Goal: Information Seeking & Learning: Learn about a topic

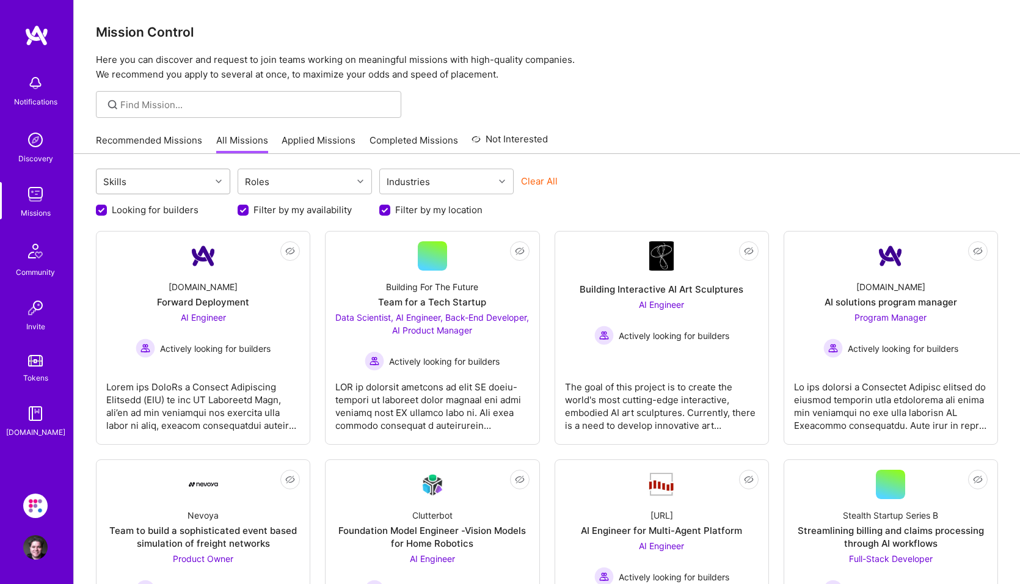
click at [216, 178] on div at bounding box center [220, 181] width 19 height 16
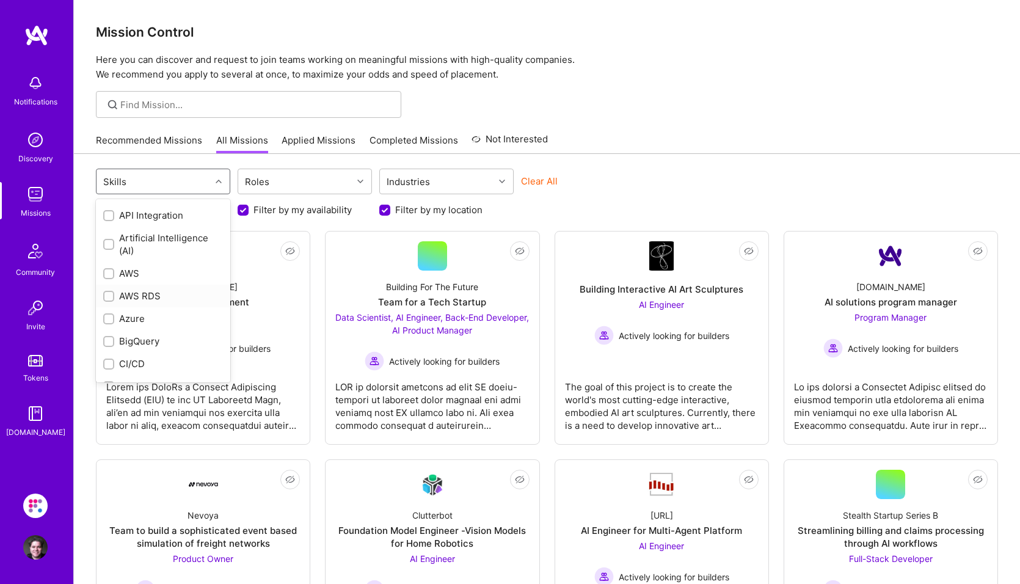
scroll to position [61, 0]
click at [107, 270] on input "checkbox" at bounding box center [110, 271] width 9 height 9
checkbox input "true"
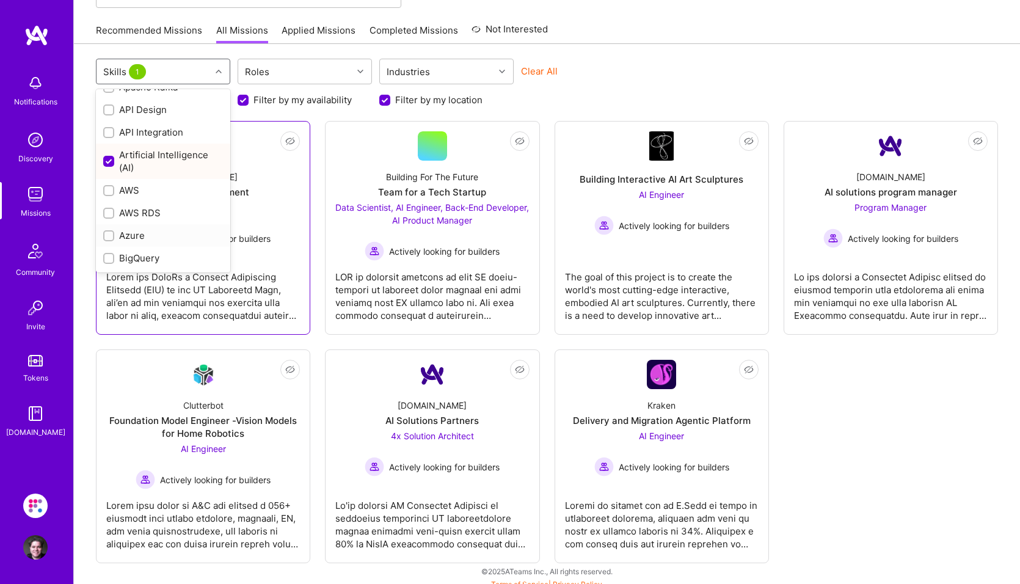
scroll to position [118, 0]
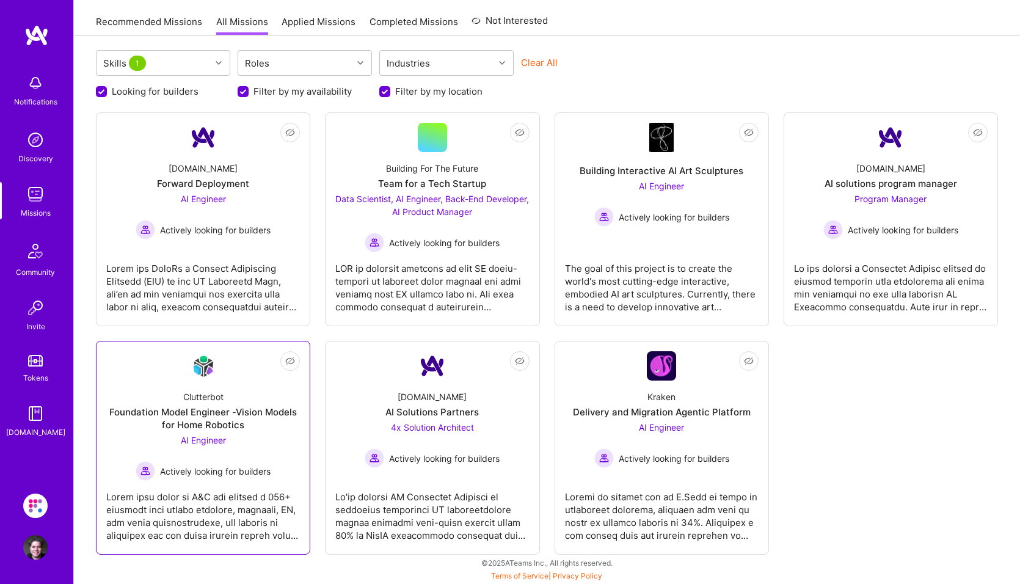
click at [217, 441] on span "AI Engineer" at bounding box center [203, 440] width 45 height 10
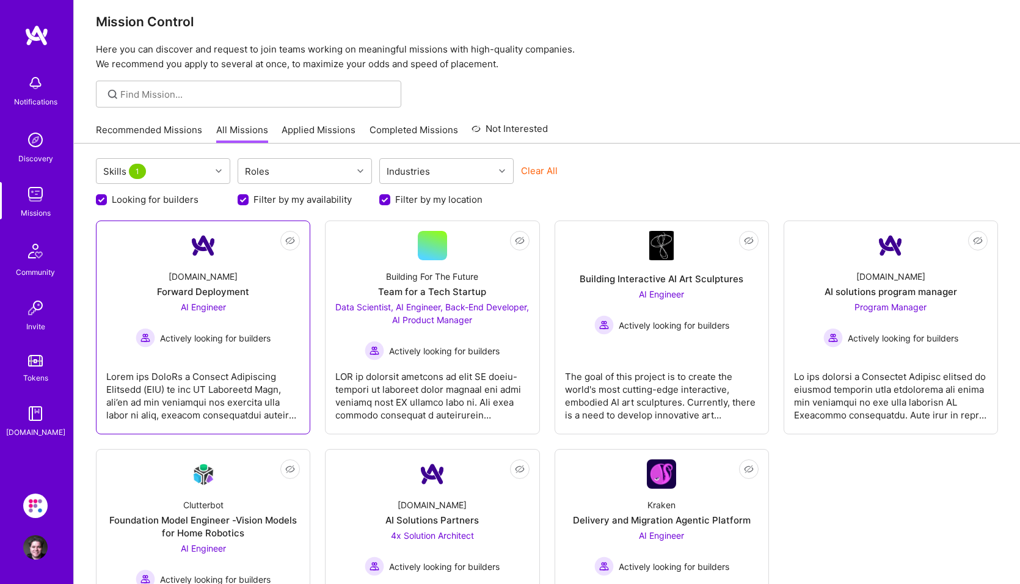
scroll to position [0, 0]
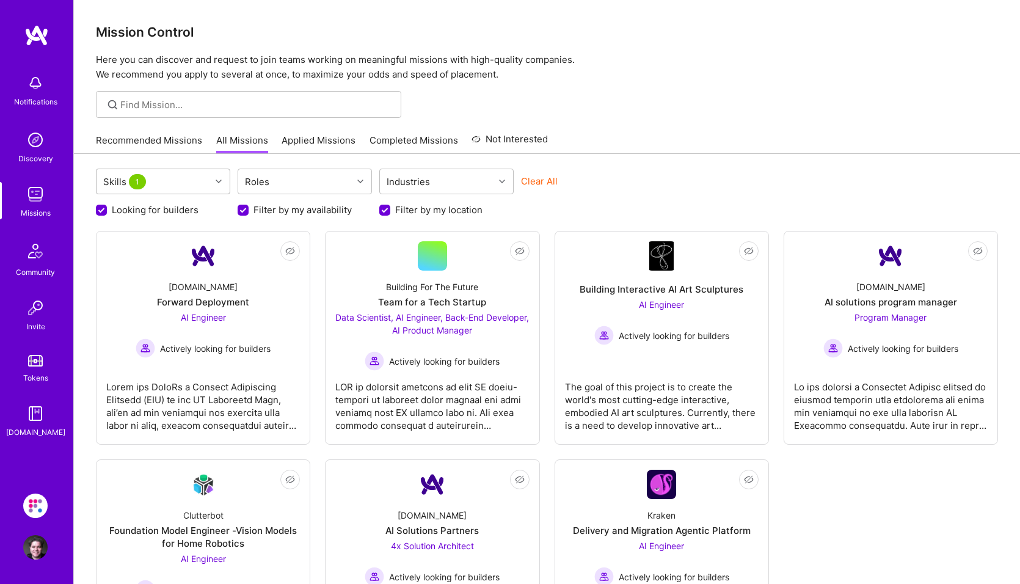
click at [217, 180] on icon at bounding box center [219, 181] width 6 height 6
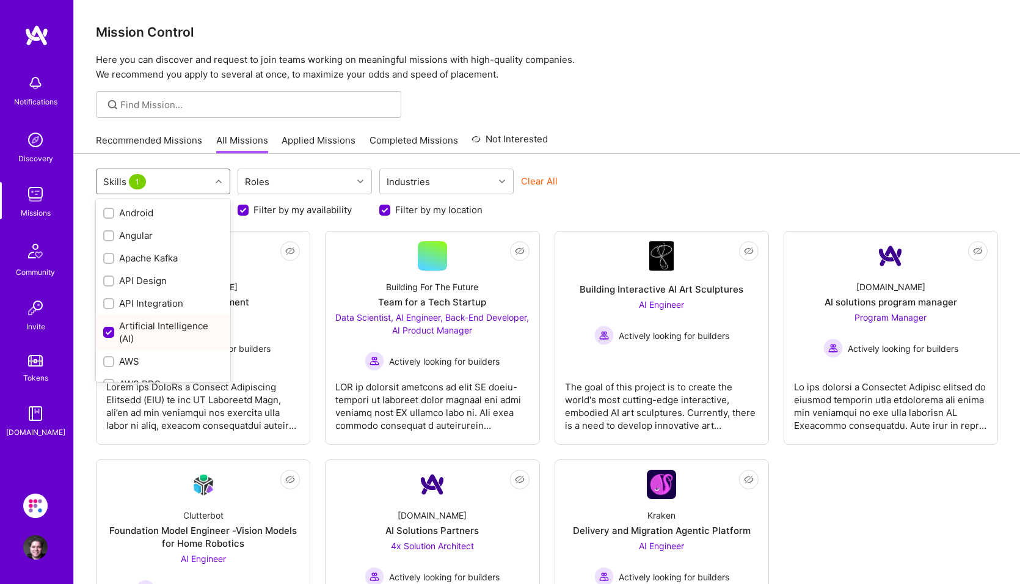
click at [106, 332] on input "checkbox" at bounding box center [109, 332] width 11 height 11
checkbox input "false"
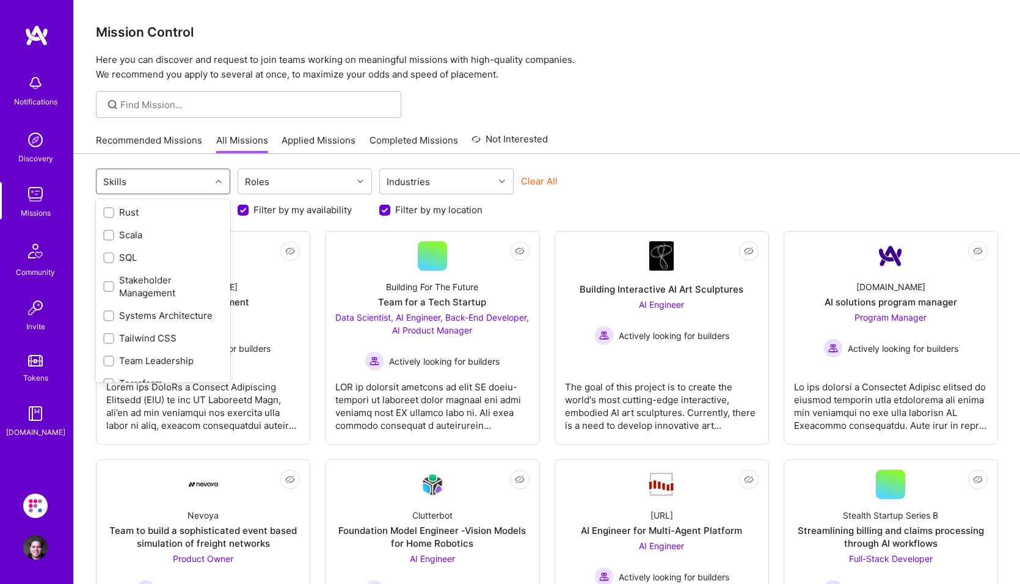
scroll to position [1291, 0]
click at [111, 247] on input "checkbox" at bounding box center [110, 246] width 9 height 9
checkbox input "true"
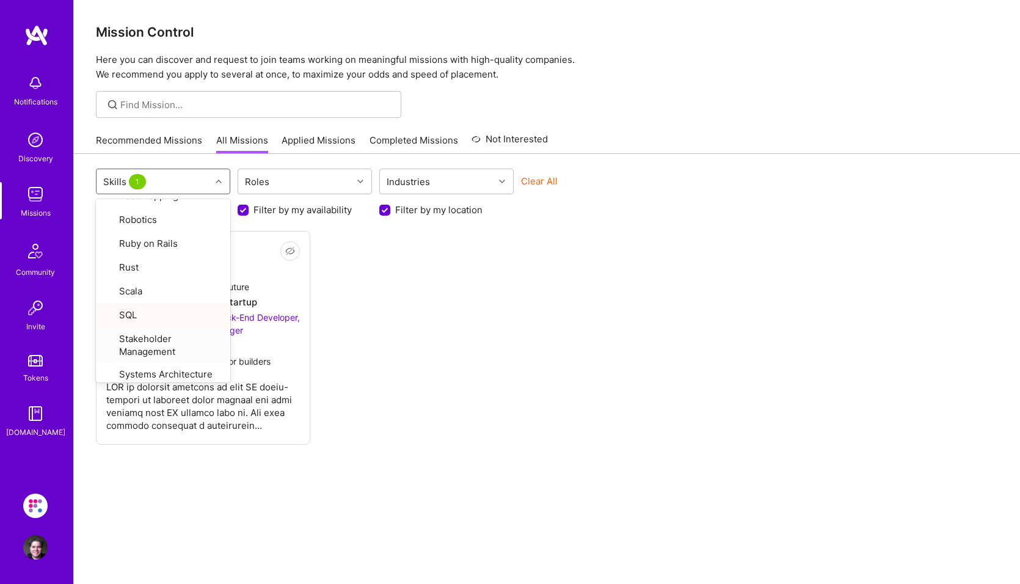
click at [414, 339] on div "Not Interested Building For The Future Team for a Tech Startup Data Scientist, …" at bounding box center [547, 338] width 902 height 214
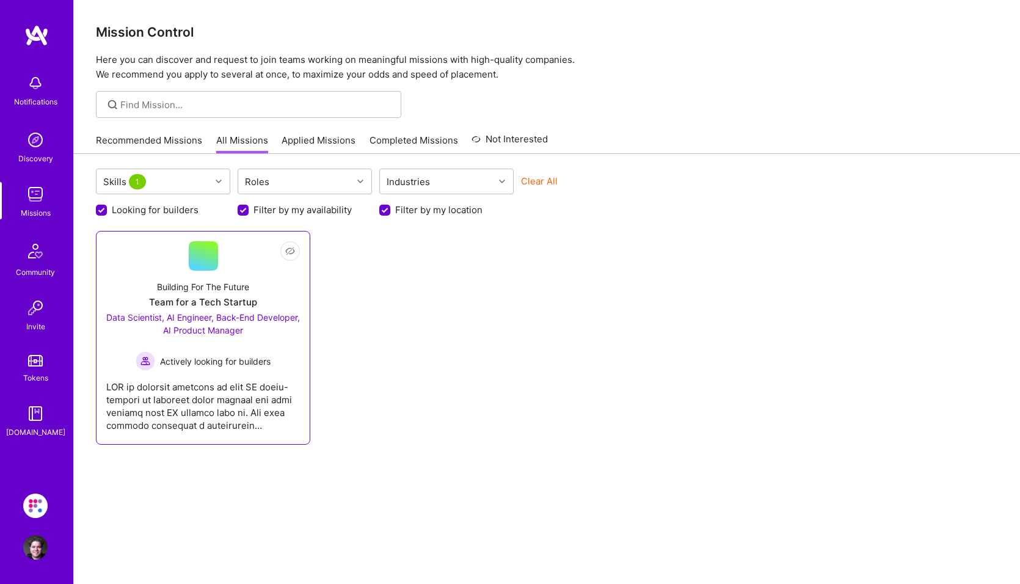
click at [204, 255] on div at bounding box center [203, 255] width 29 height 29
click at [217, 181] on icon at bounding box center [219, 181] width 6 height 6
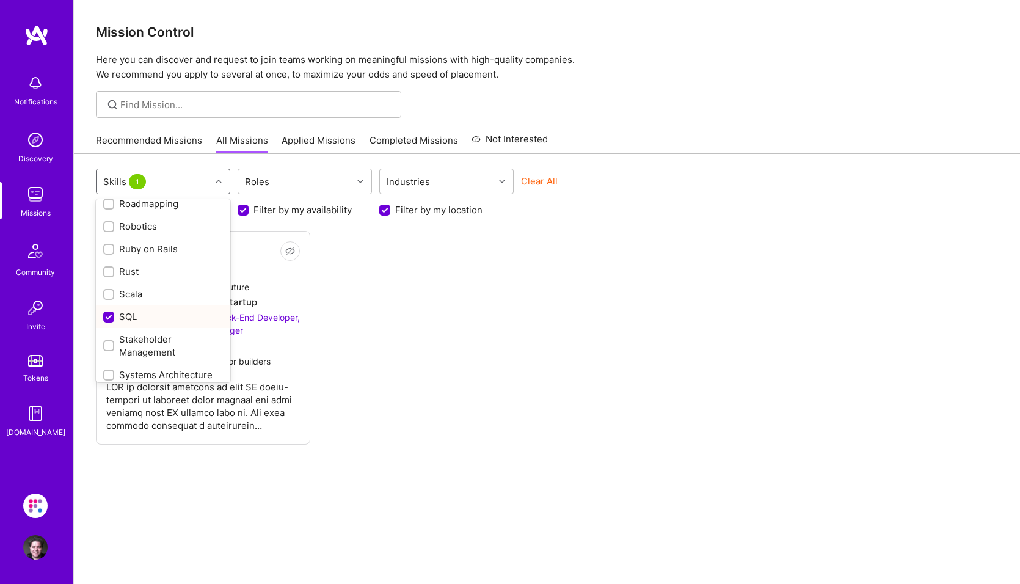
scroll to position [1225, 0]
click at [108, 311] on input "checkbox" at bounding box center [109, 311] width 11 height 11
checkbox input "false"
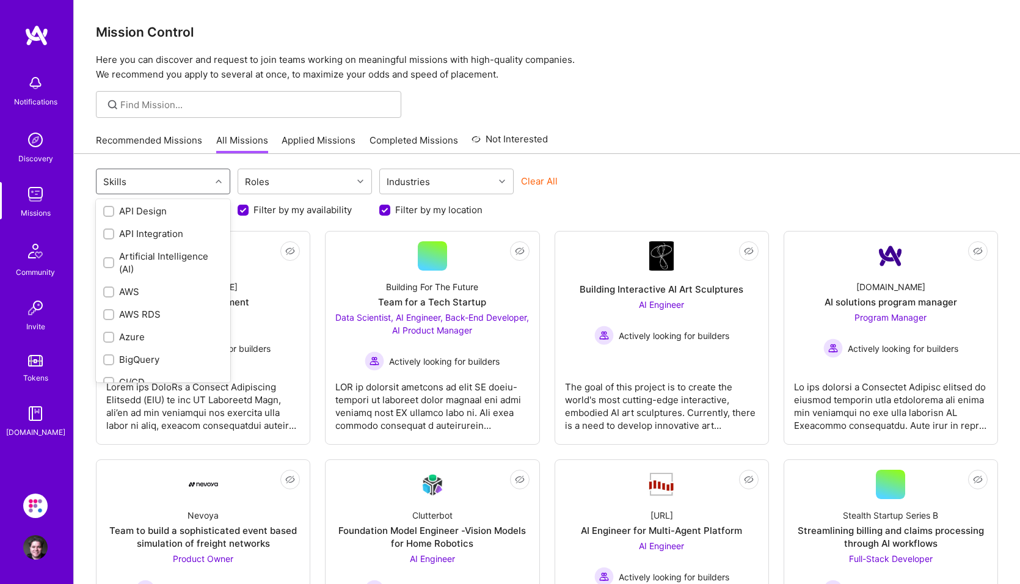
scroll to position [0, 0]
click at [111, 334] on input "checkbox" at bounding box center [110, 332] width 9 height 9
checkbox input "true"
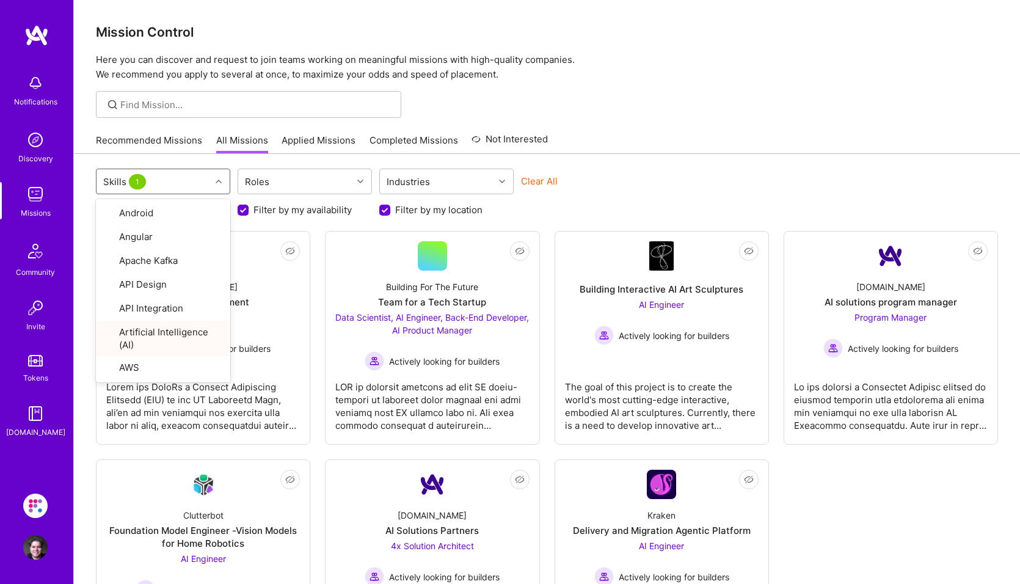
click at [83, 334] on div "option Artificial Intelligence (AI), selected. option Artificial Intelligence (…" at bounding box center [547, 428] width 946 height 548
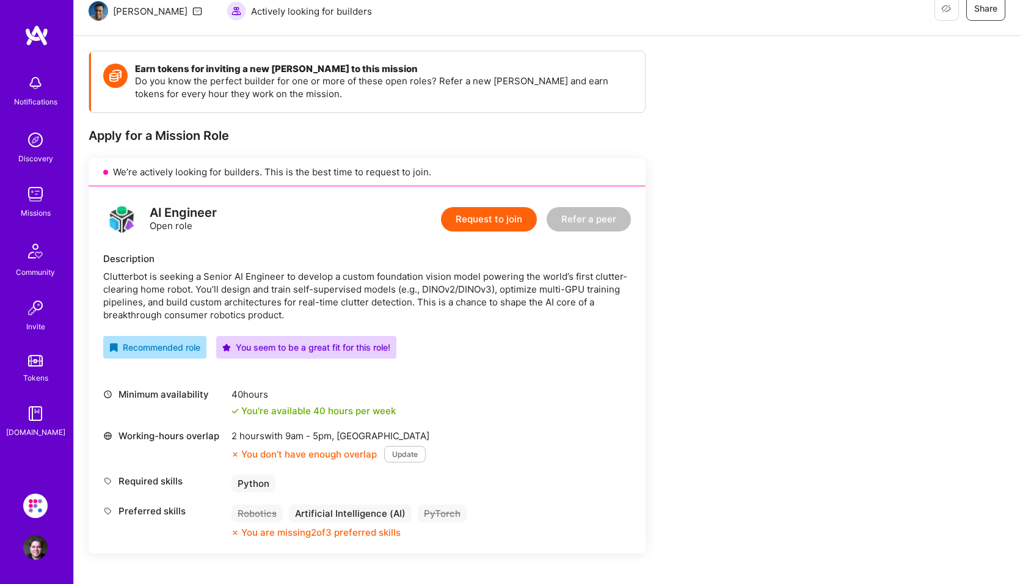
scroll to position [183, 0]
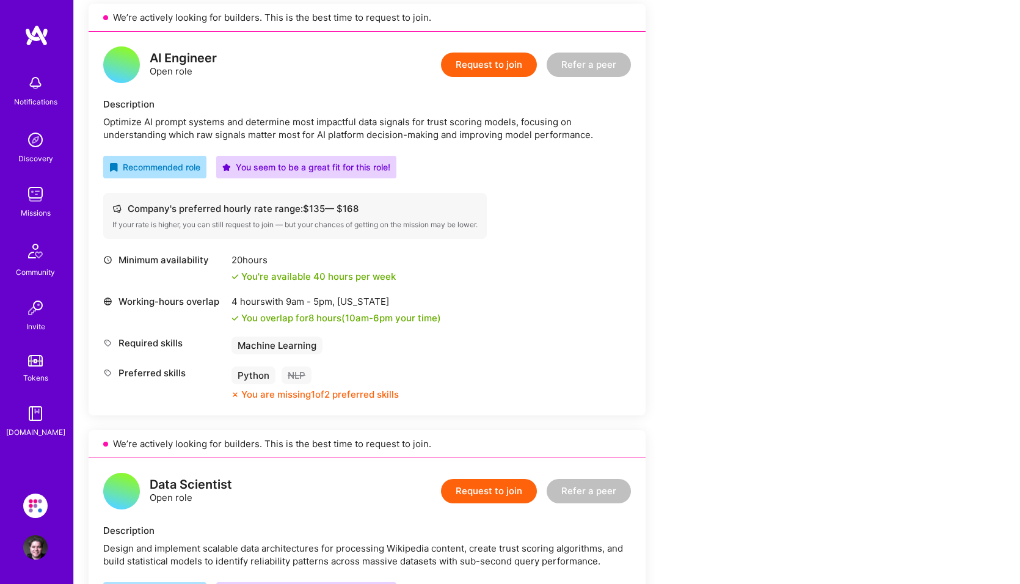
scroll to position [253, 0]
